Goal: Check status

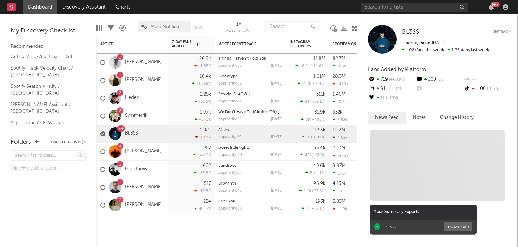
click at [132, 136] on link "BL3SS" at bounding box center [131, 134] width 13 height 6
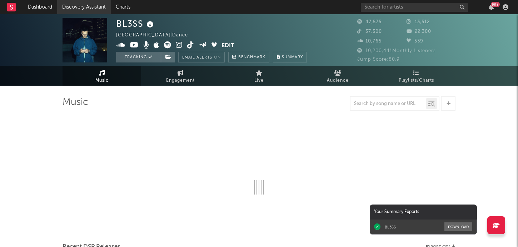
select select "6m"
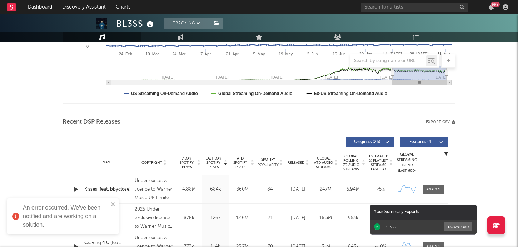
scroll to position [185, 0]
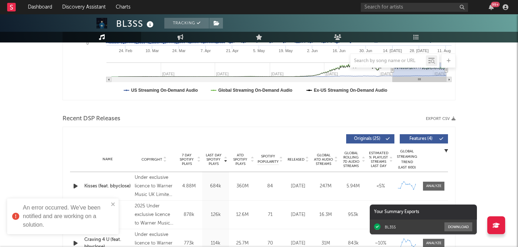
click at [110, 205] on div "An error occurred. We've been notified and are working on a solution." at bounding box center [60, 216] width 101 height 30
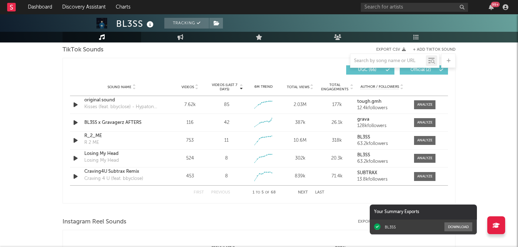
scroll to position [504, 0]
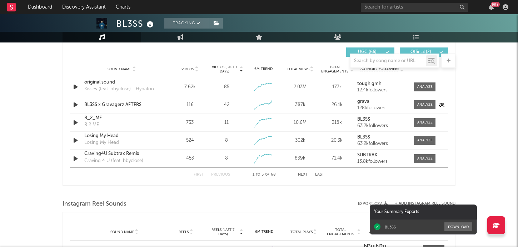
click at [425, 109] on div "Sound Name BL3SS x Gravagerz AFTERS Videos 116 Videos (last 7 days) 42 Weekly G…" at bounding box center [259, 105] width 378 height 18
click at [424, 105] on div at bounding box center [424, 104] width 15 height 5
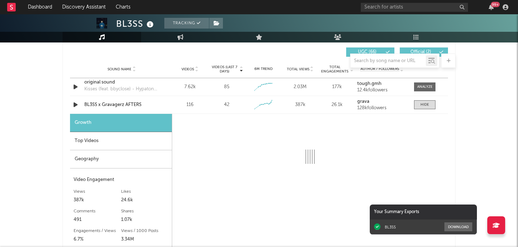
select select "1w"
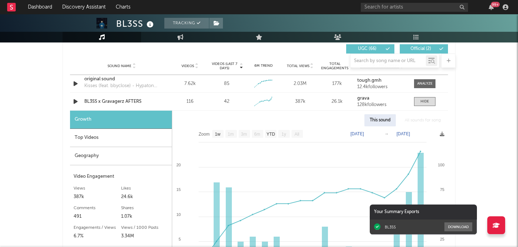
scroll to position [508, 0]
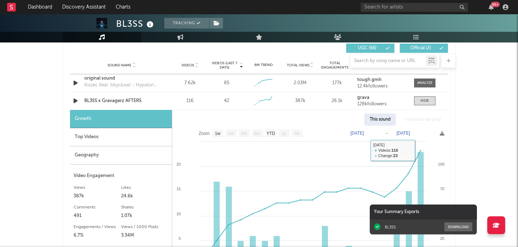
click at [490, 58] on div "BL3SS Tracking [GEOGRAPHIC_DATA] | Dance Edit Tracking Email Alerts On Benchmar…" at bounding box center [259, 136] width 518 height 1261
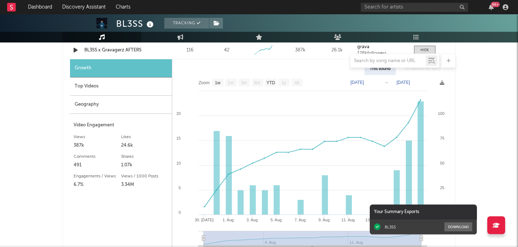
scroll to position [566, 0]
